Goal: Information Seeking & Learning: Learn about a topic

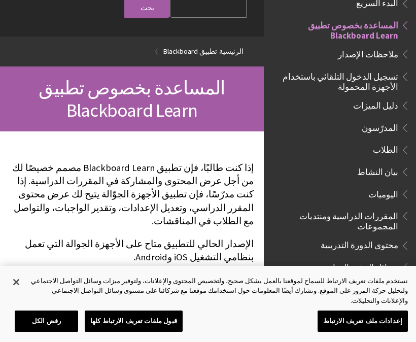
scroll to position [45, 0]
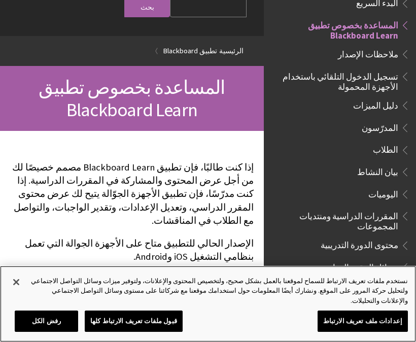
click at [18, 293] on button "إغلاق" at bounding box center [16, 282] width 22 height 22
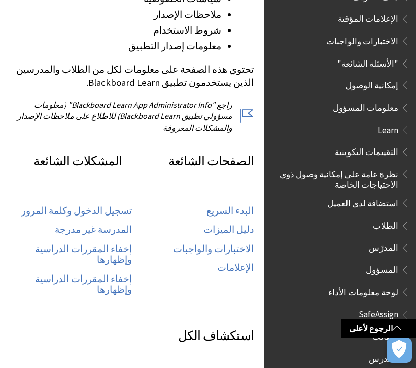
scroll to position [439, 0]
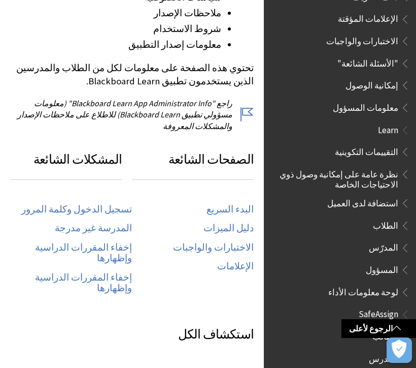
click at [60, 204] on link "تسجيل الدخول وكلمة المرور" at bounding box center [76, 210] width 111 height 12
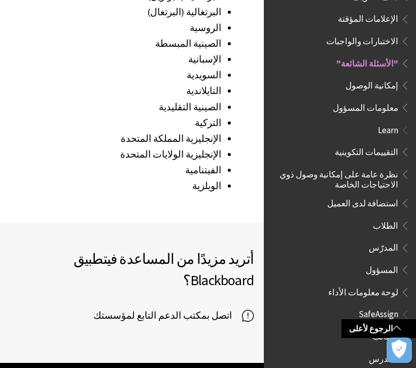
scroll to position [1615, 0]
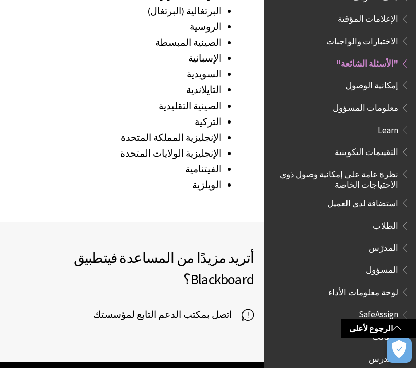
click at [128, 307] on span "اتصل بمكتب الدعم التابع لمؤسستك" at bounding box center [167, 314] width 149 height 15
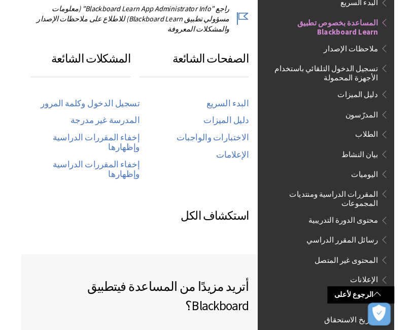
scroll to position [534, 0]
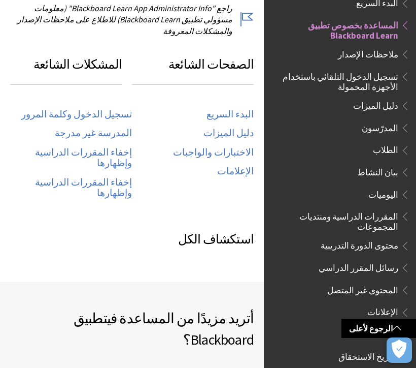
click at [145, 367] on span "اتصل بمكتب الدعم التابع لمؤسستك" at bounding box center [167, 374] width 149 height 15
click at [229, 367] on span "اتصل بمكتب الدعم التابع لمؤسستك" at bounding box center [167, 374] width 149 height 15
